Goal: Information Seeking & Learning: Learn about a topic

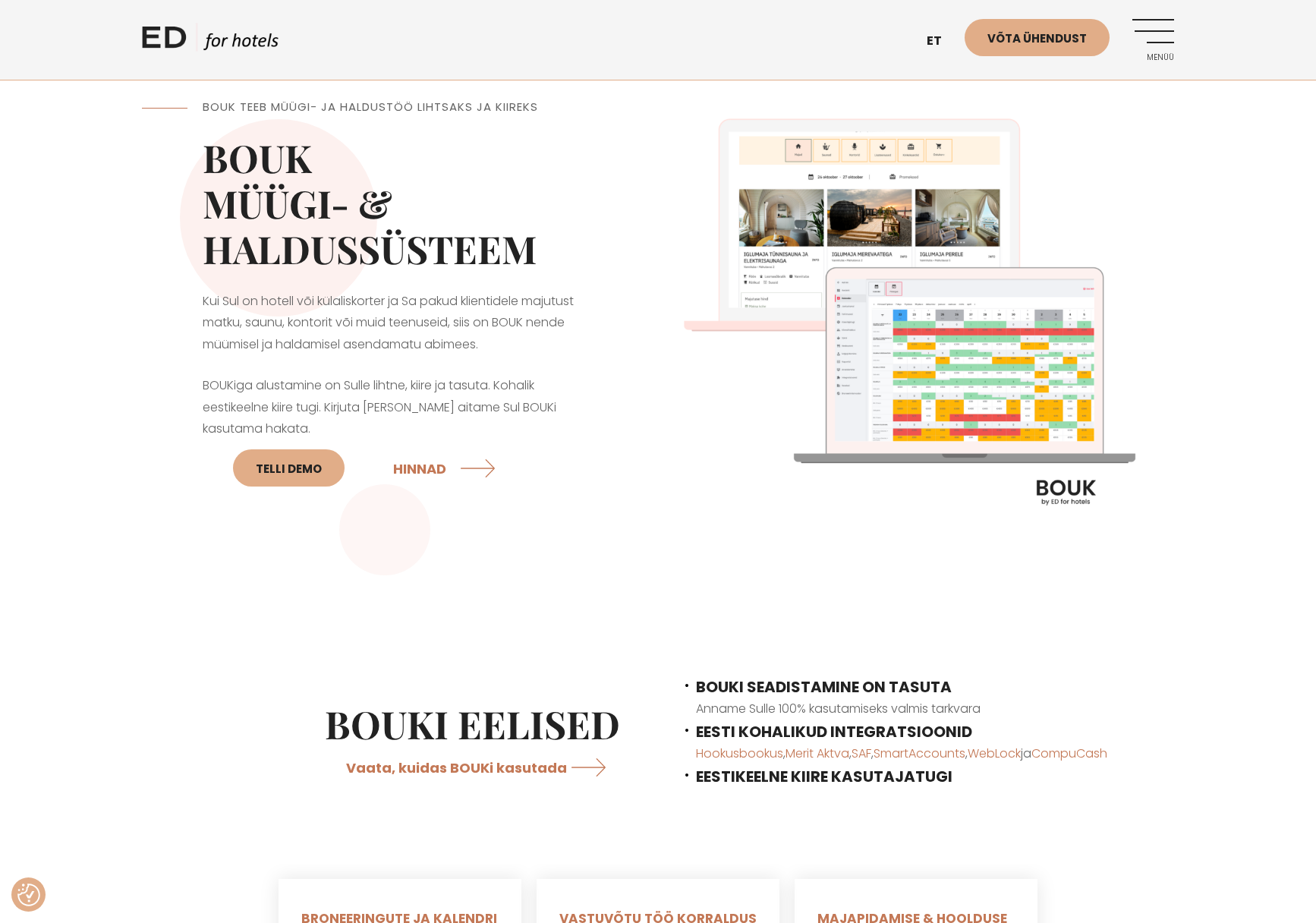
click at [900, 259] on img at bounding box center [915, 318] width 516 height 516
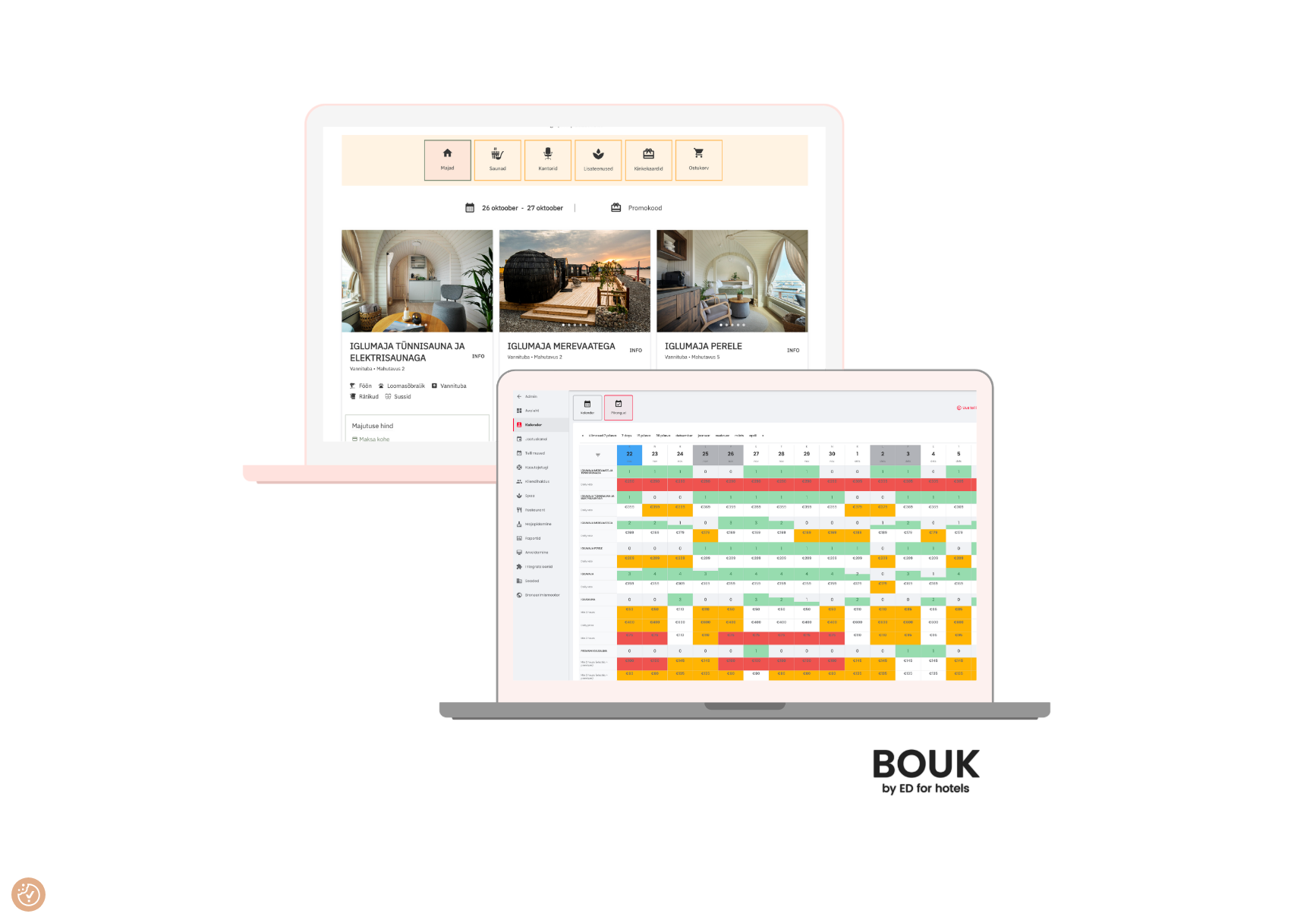
click at [1171, 192] on div at bounding box center [658, 461] width 1316 height 923
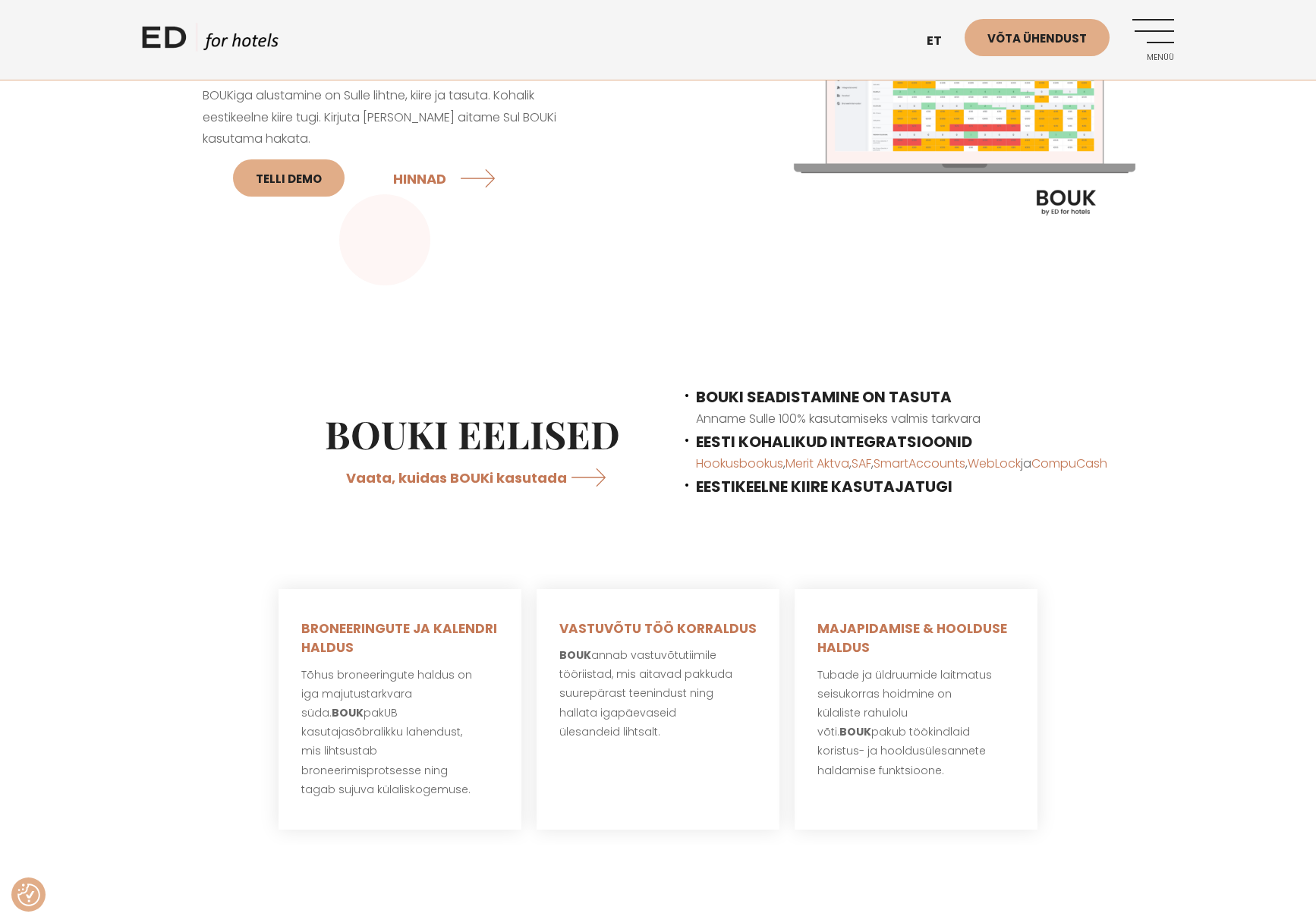
scroll to position [304, 0]
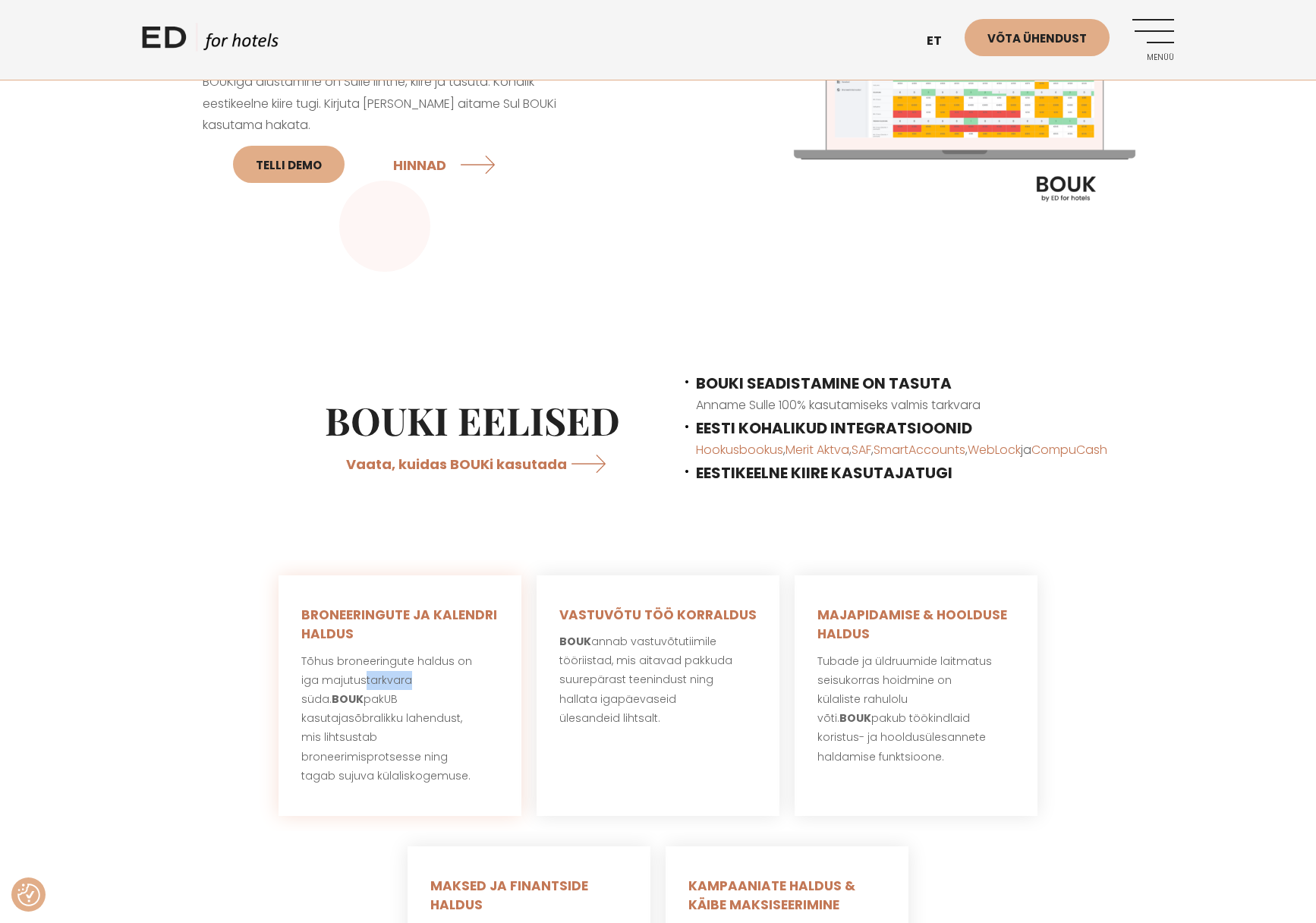
drag, startPoint x: 365, startPoint y: 674, endPoint x: 405, endPoint y: 674, distance: 40.0
click at [405, 674] on p "Tõhus broneeringute haldus on iga majutustarkvara süda. BOUK pakUB kasutajasõbr…" at bounding box center [400, 719] width 197 height 134
drag, startPoint x: 360, startPoint y: 707, endPoint x: 415, endPoint y: 724, distance: 57.6
click at [415, 724] on p "Tõhus broneeringute haldus on iga majutustarkvara süda. BOUK pakUB kasutajasõbr…" at bounding box center [400, 719] width 197 height 134
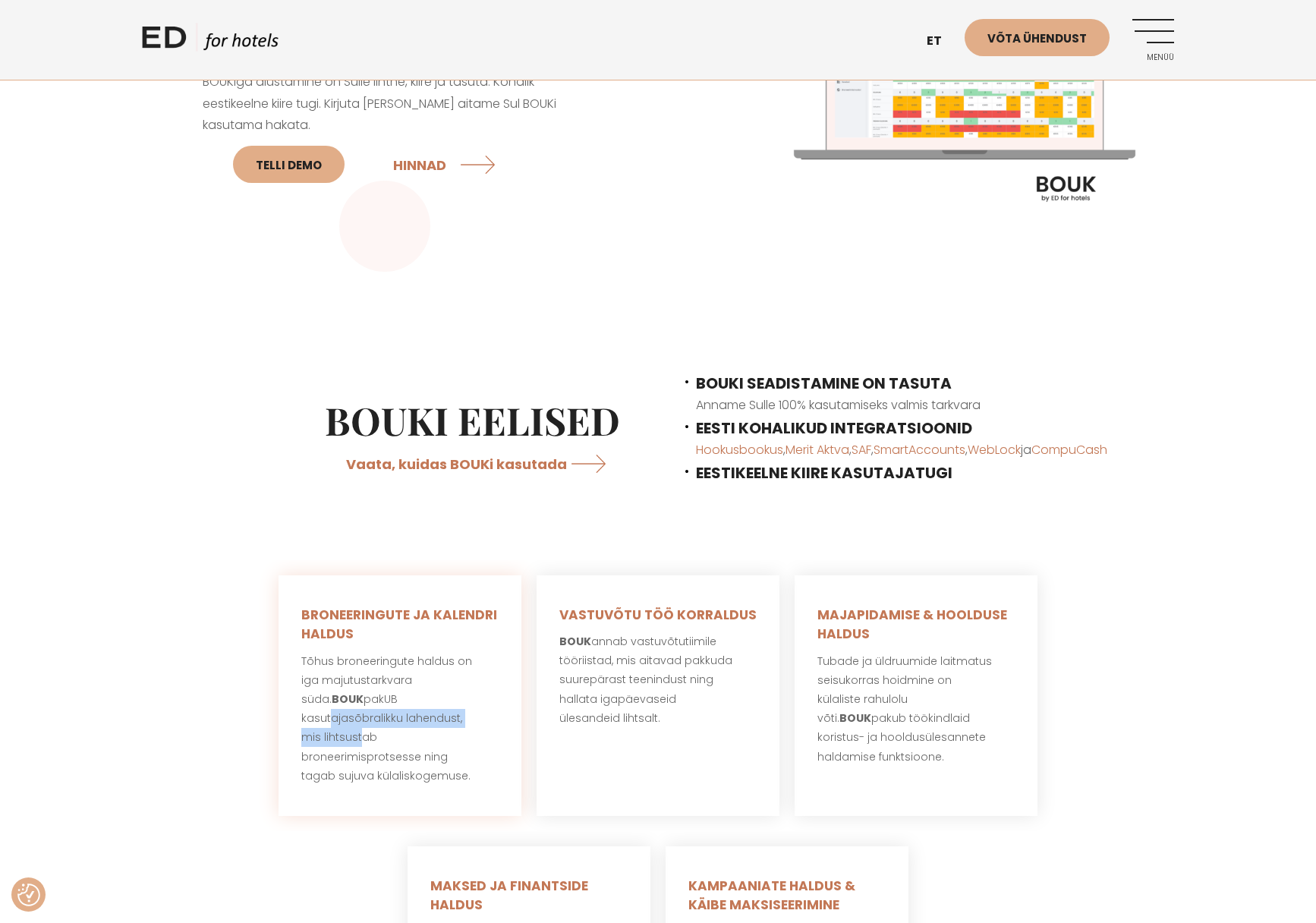
click at [415, 724] on p "Tõhus broneeringute haldus on iga majutustarkvara süda. BOUK pakUB kasutajasõbr…" at bounding box center [400, 719] width 197 height 134
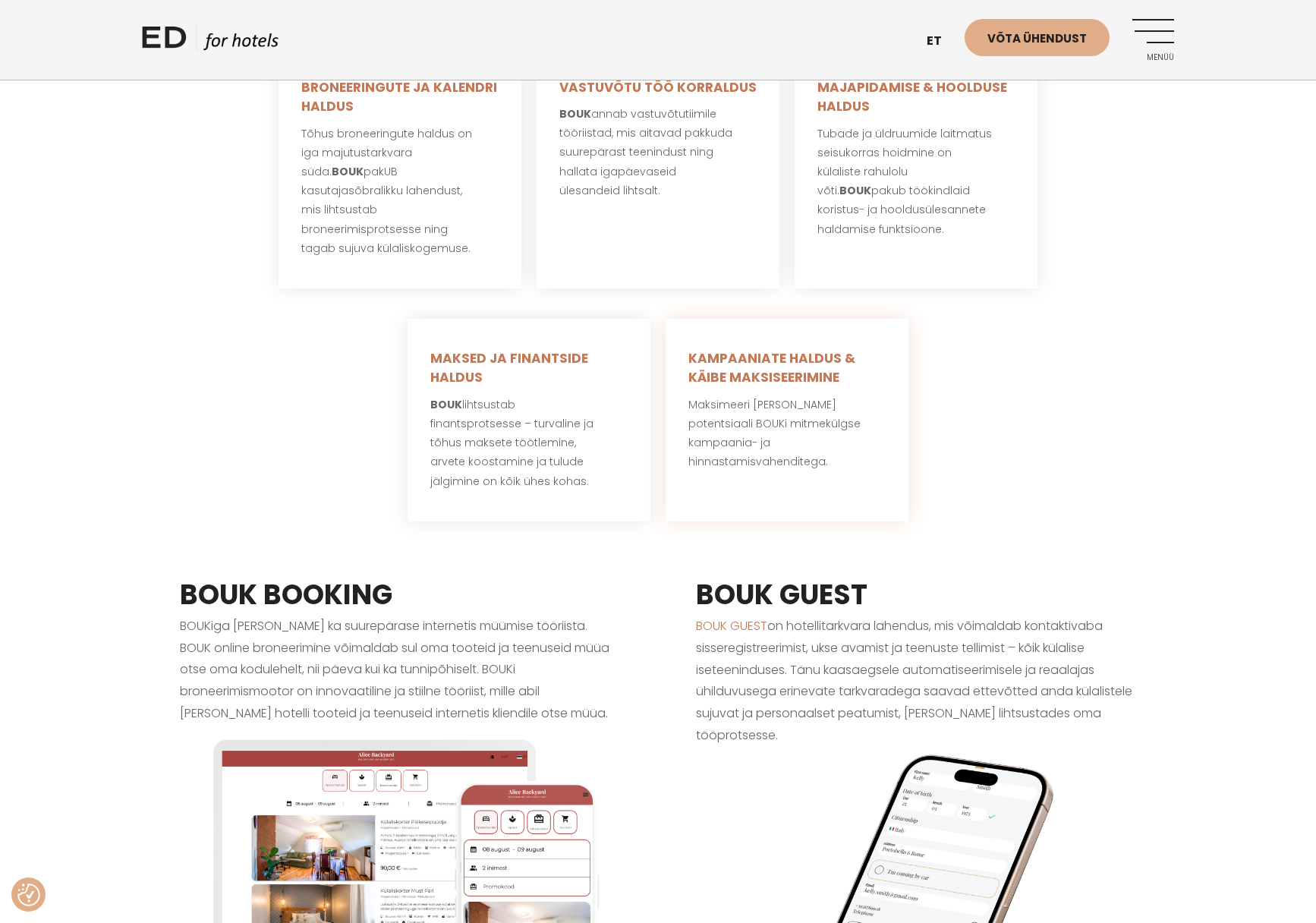
scroll to position [987, 0]
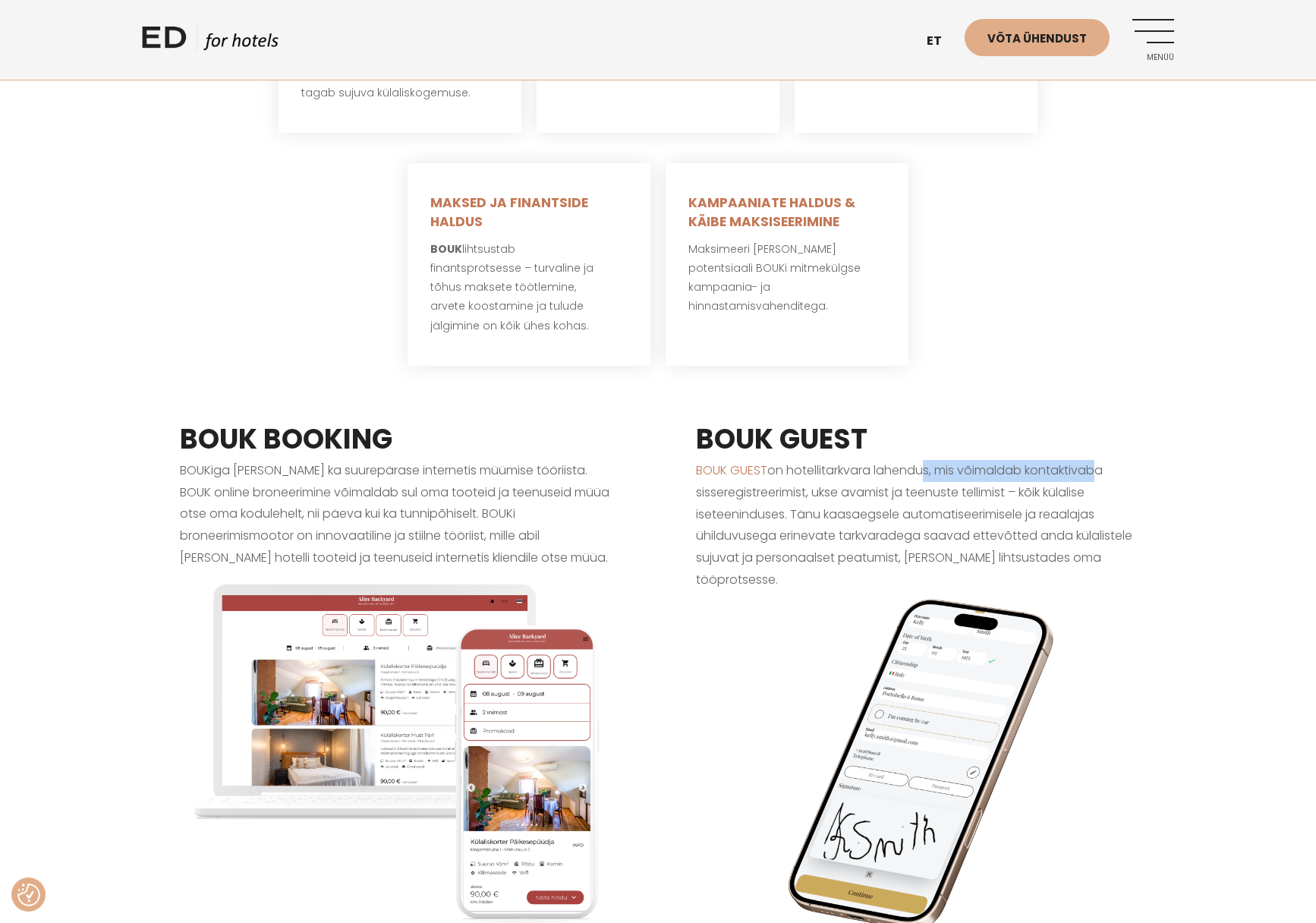
drag, startPoint x: 922, startPoint y: 453, endPoint x: 1096, endPoint y: 451, distance: 174.0
click at [1096, 460] on p "BOUK GUEST on hotellitarkvara lahendus, mis võimaldab kontaktivaba sisseregistr…" at bounding box center [916, 723] width 440 height 526
drag, startPoint x: 990, startPoint y: 448, endPoint x: 1057, endPoint y: 452, distance: 67.1
click at [1055, 460] on p "BOUK GUEST on hotellitarkvara lahendus, mis võimaldab kontaktivaba sisseregistr…" at bounding box center [916, 723] width 440 height 526
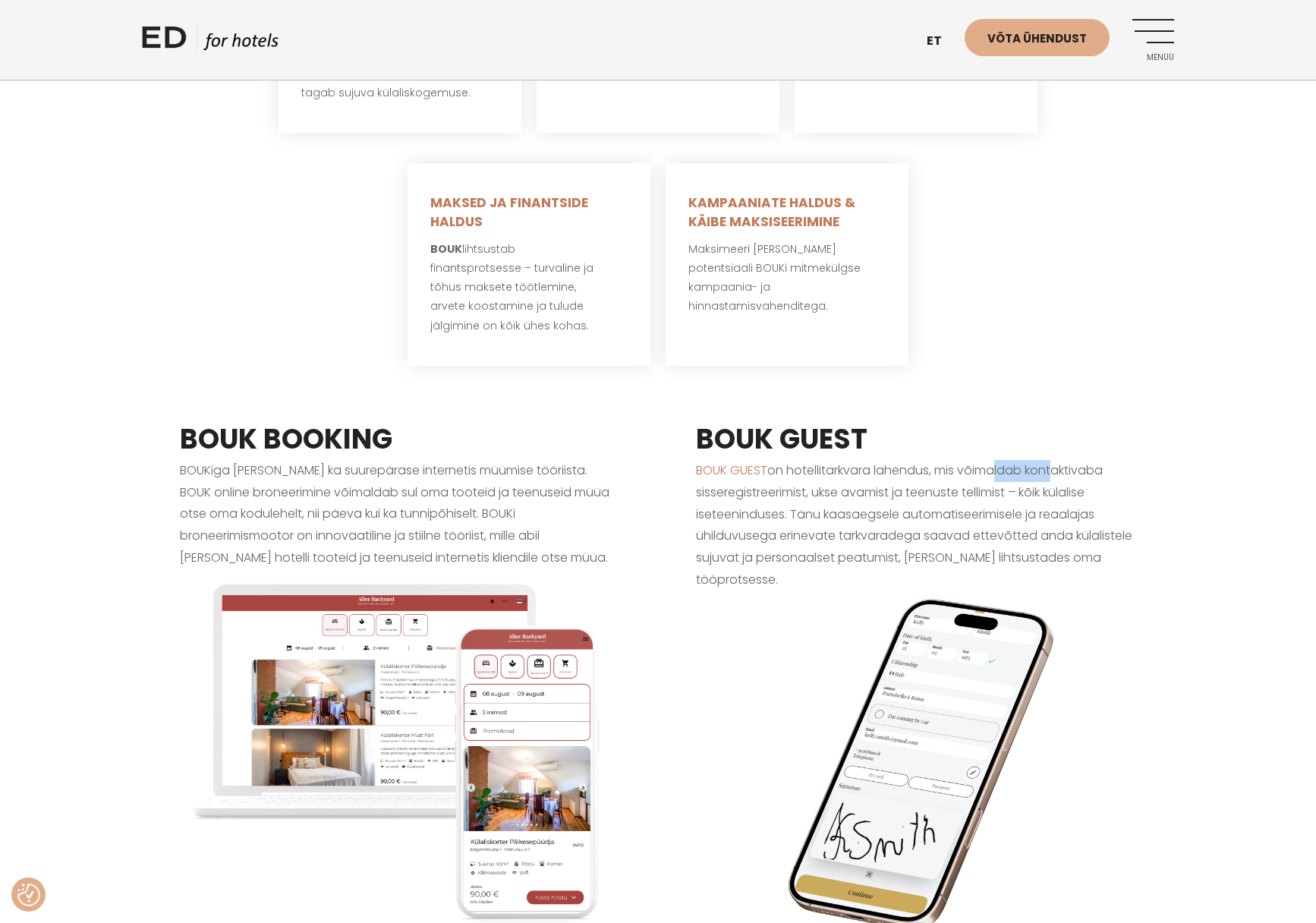
click at [1057, 460] on p "BOUK GUEST on hotellitarkvara lahendus, mis võimaldab kontaktivaba sisseregistr…" at bounding box center [916, 723] width 440 height 526
drag, startPoint x: 840, startPoint y: 446, endPoint x: 1106, endPoint y: 448, distance: 266.0
click at [1106, 460] on p "BOUK GUEST on hotellitarkvara lahendus, mis võimaldab kontaktivaba sisseregistr…" at bounding box center [916, 723] width 440 height 526
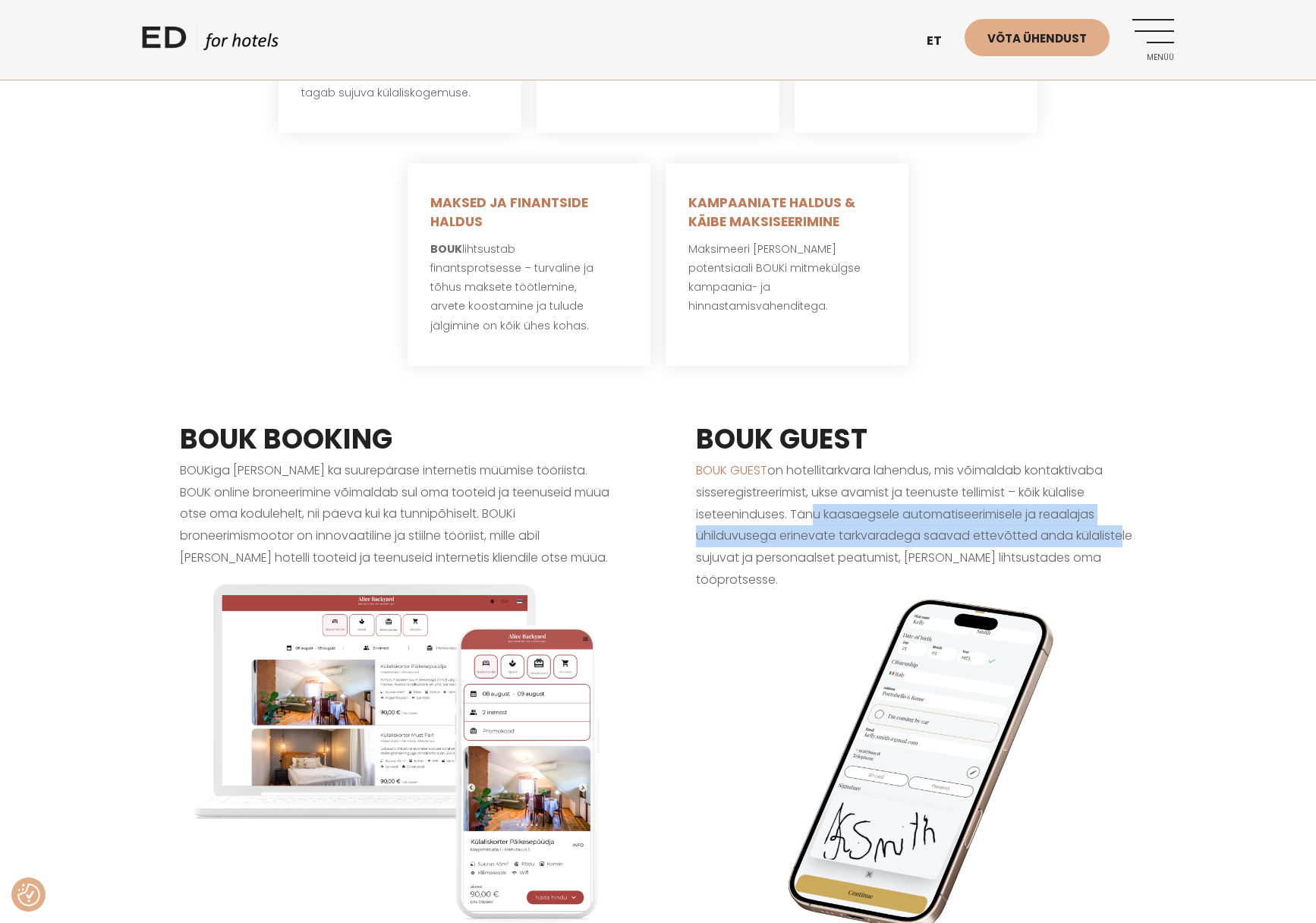
drag, startPoint x: 888, startPoint y: 506, endPoint x: 1122, endPoint y: 510, distance: 234.0
click at [1122, 510] on p "BOUK GUEST on hotellitarkvara lahendus, mis võimaldab kontaktivaba sisseregistr…" at bounding box center [916, 723] width 440 height 526
drag, startPoint x: 955, startPoint y: 501, endPoint x: 1101, endPoint y: 512, distance: 146.4
click at [1101, 512] on p "BOUK GUEST on hotellitarkvara lahendus, mis võimaldab kontaktivaba sisseregistr…" at bounding box center [916, 723] width 440 height 526
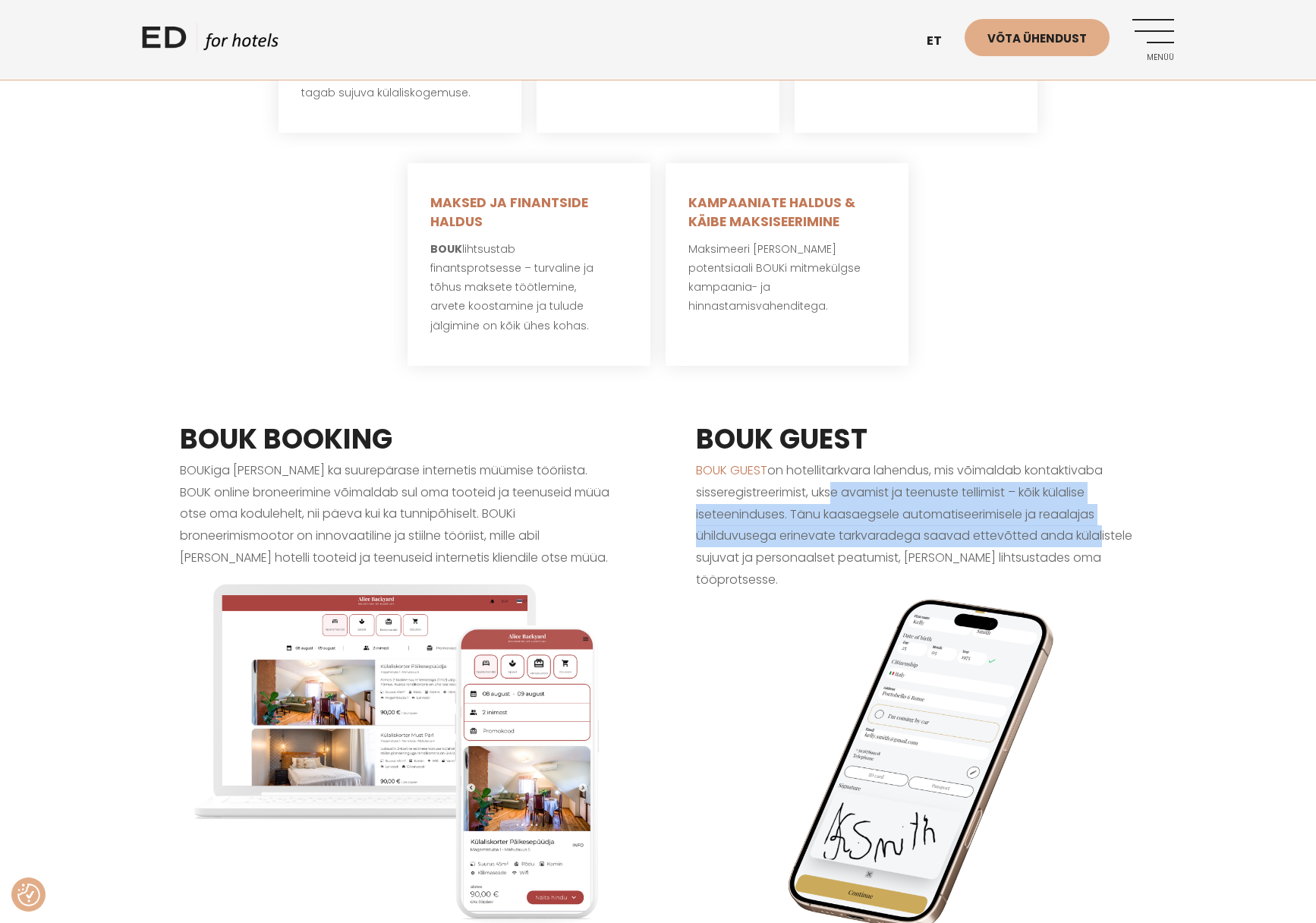
click at [1101, 512] on p "BOUK GUEST on hotellitarkvara lahendus, mis võimaldab kontaktivaba sisseregistr…" at bounding box center [916, 723] width 440 height 526
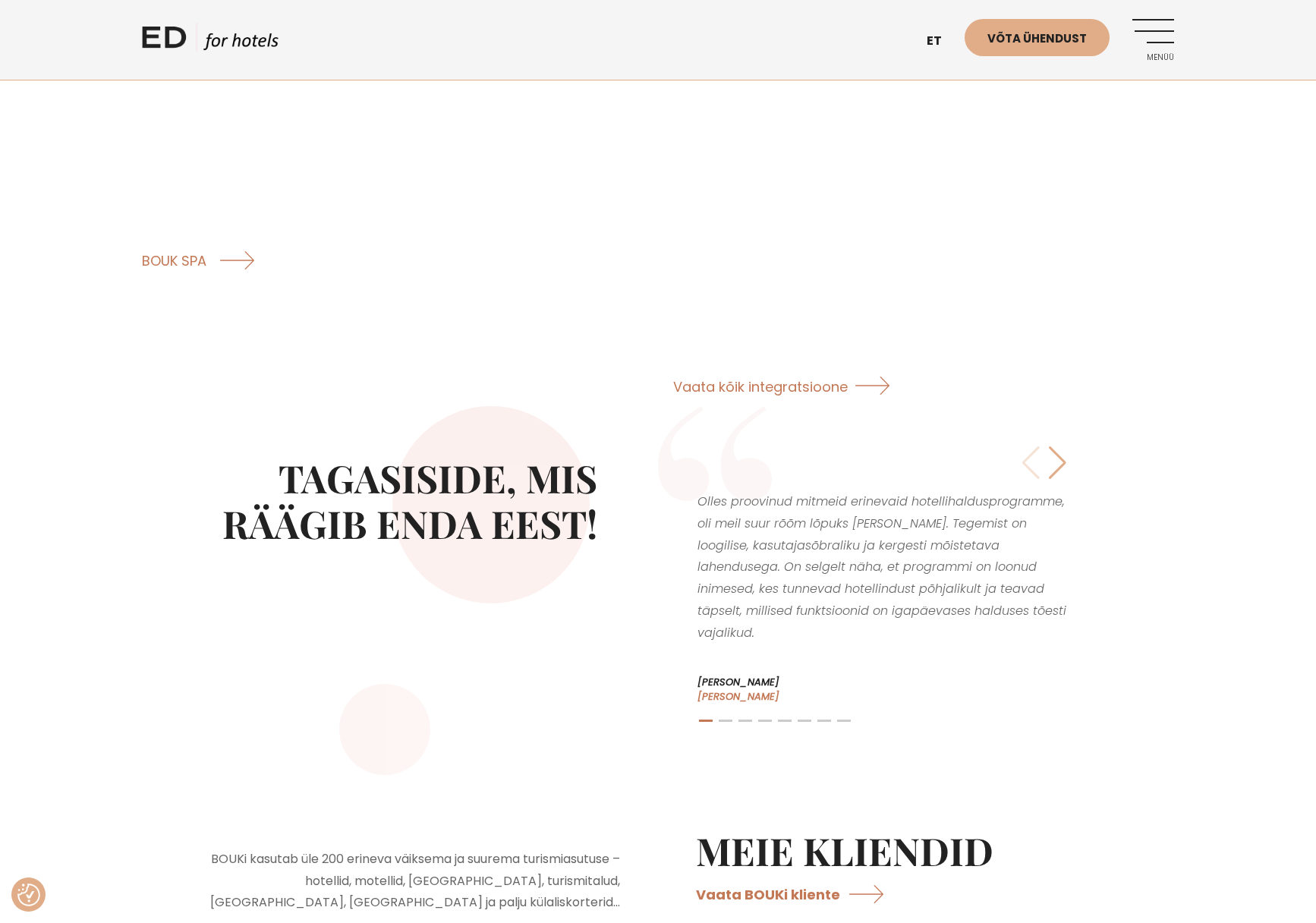
scroll to position [2430, 0]
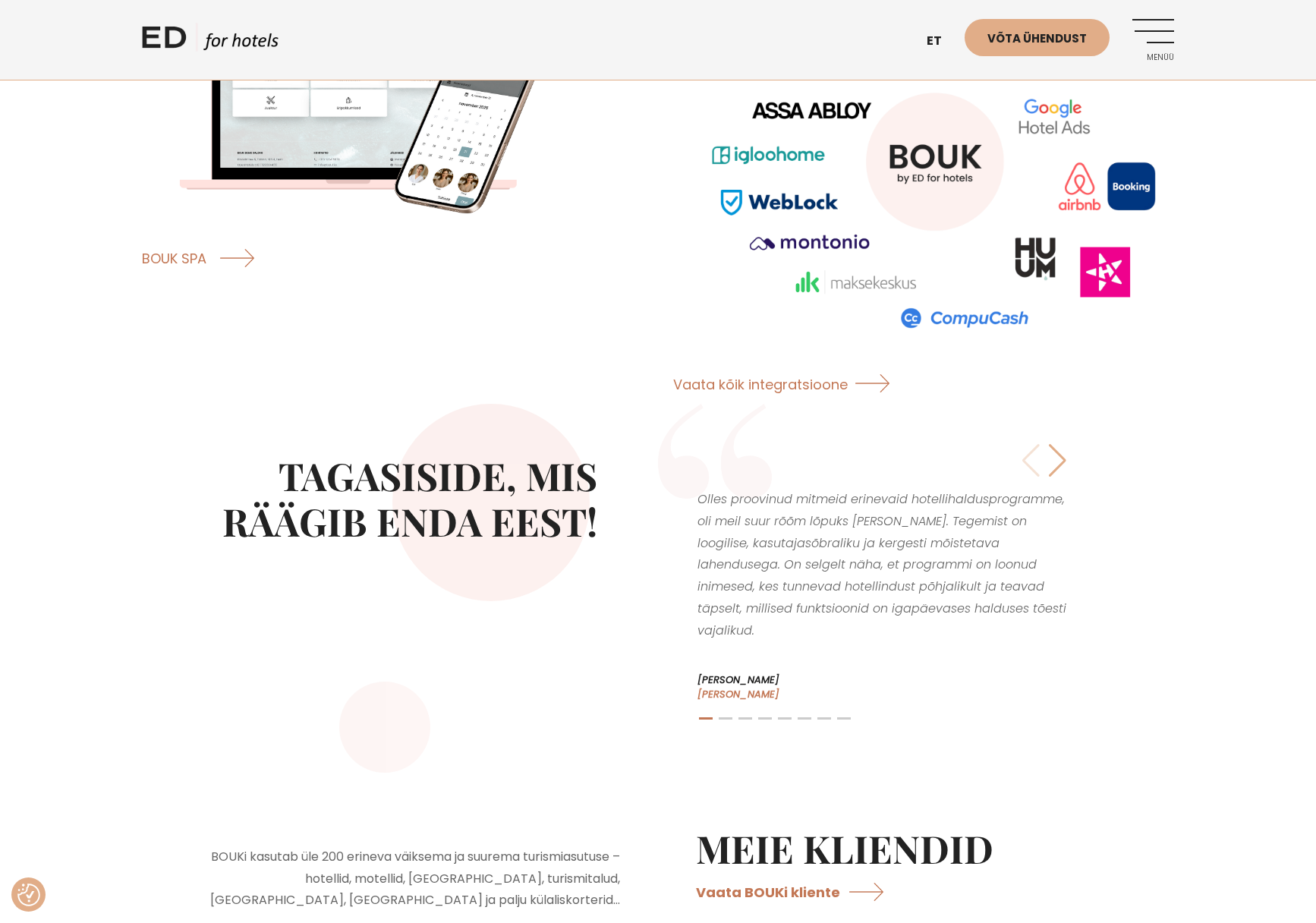
click at [1058, 445] on div "Next slide" at bounding box center [1058, 461] width 21 height 33
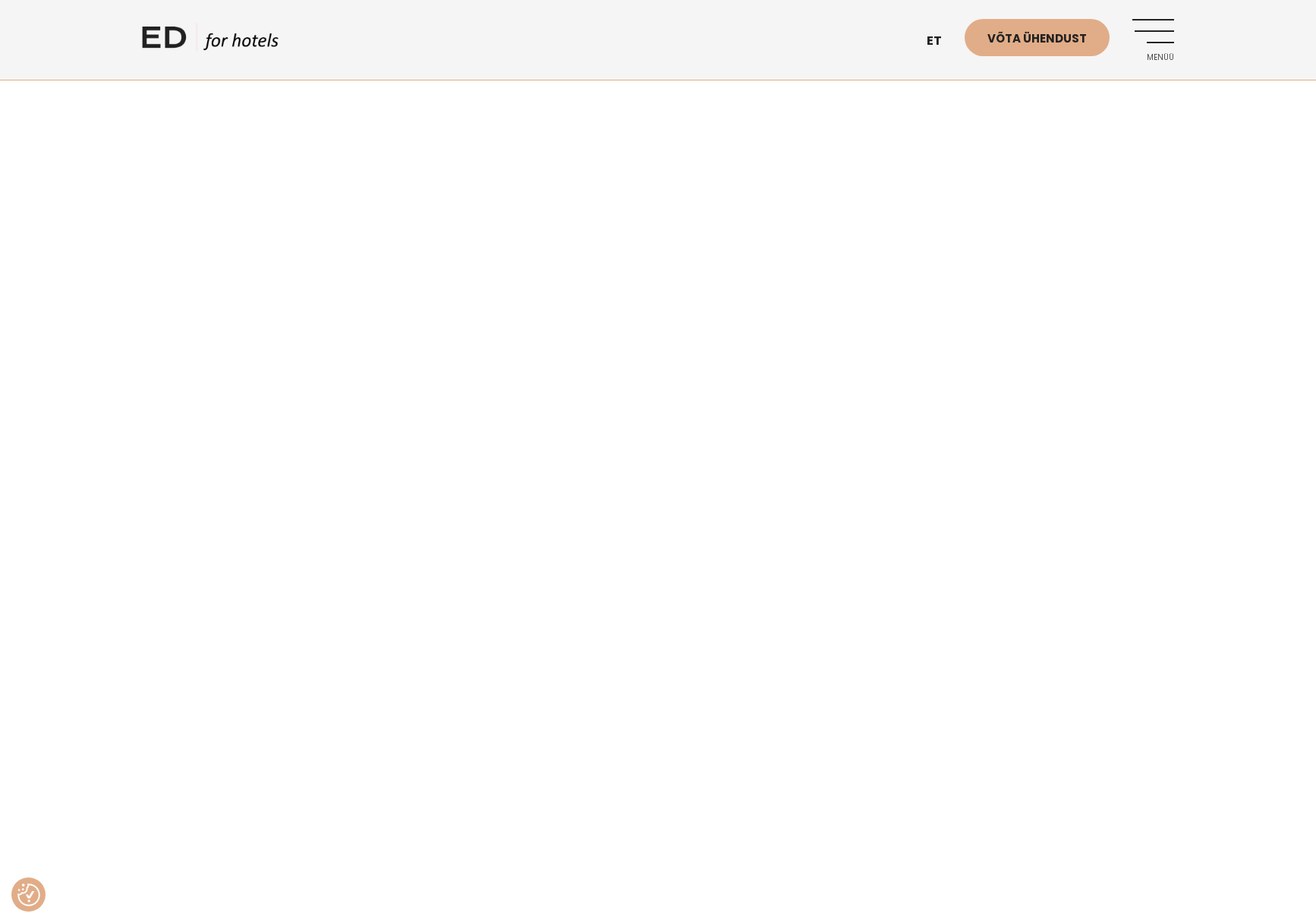
scroll to position [0, 0]
